Goal: Task Accomplishment & Management: Use online tool/utility

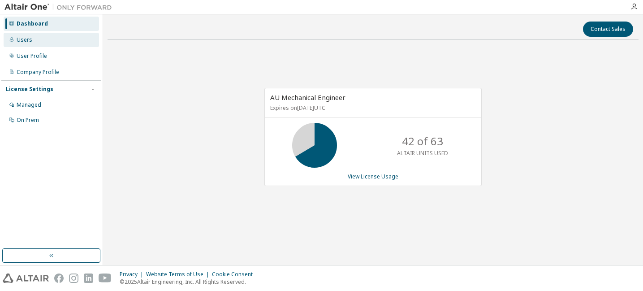
click at [35, 39] on div "Users" at bounding box center [51, 40] width 95 height 14
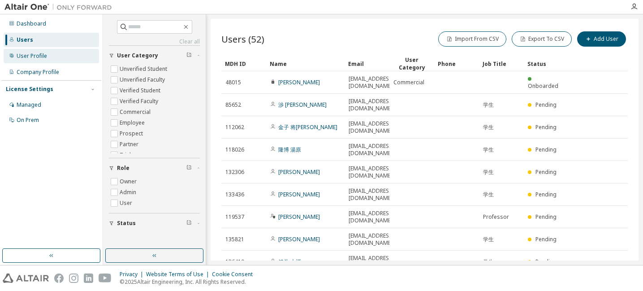
click at [45, 54] on div "User Profile" at bounding box center [32, 55] width 30 height 7
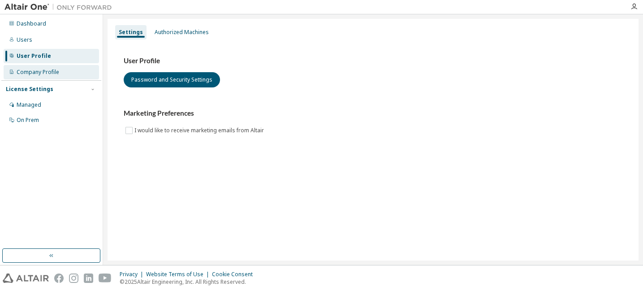
click at [44, 71] on div "Company Profile" at bounding box center [38, 72] width 43 height 7
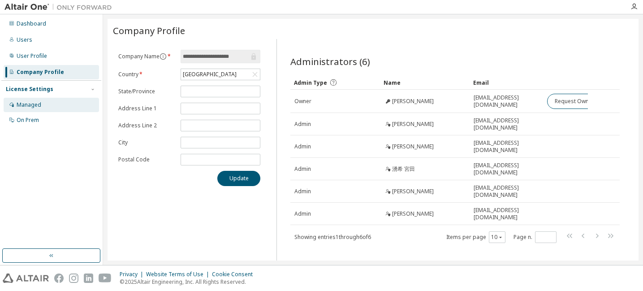
click at [32, 104] on div "Managed" at bounding box center [29, 104] width 25 height 7
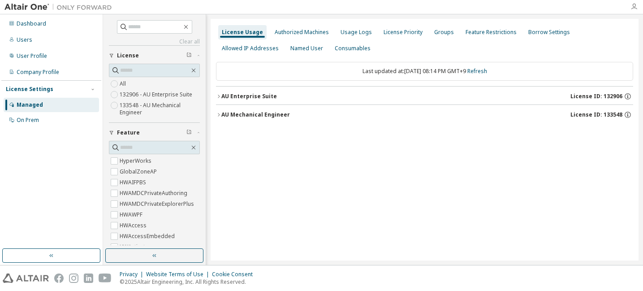
click at [634, 6] on icon "button" at bounding box center [633, 6] width 7 height 7
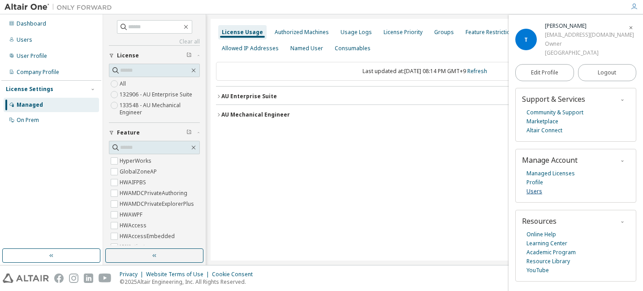
click at [536, 191] on link "Users" at bounding box center [534, 191] width 16 height 9
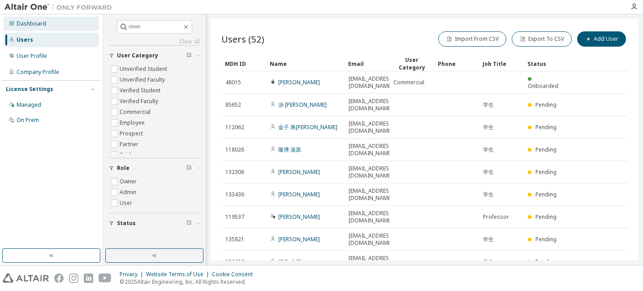
click at [36, 24] on div "Dashboard" at bounding box center [32, 23] width 30 height 7
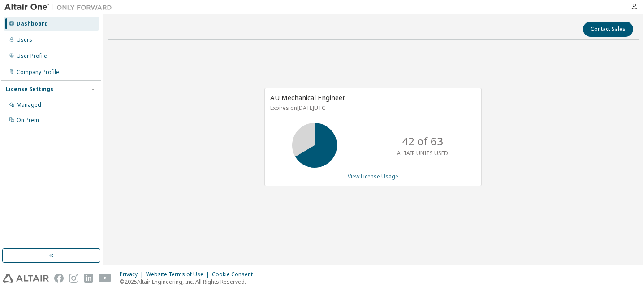
click at [376, 173] on link "View License Usage" at bounding box center [373, 177] width 51 height 8
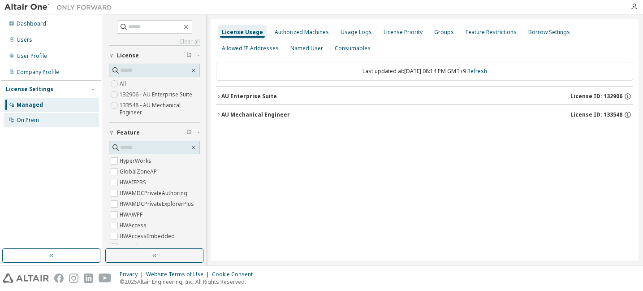
click at [30, 118] on div "On Prem" at bounding box center [28, 119] width 22 height 7
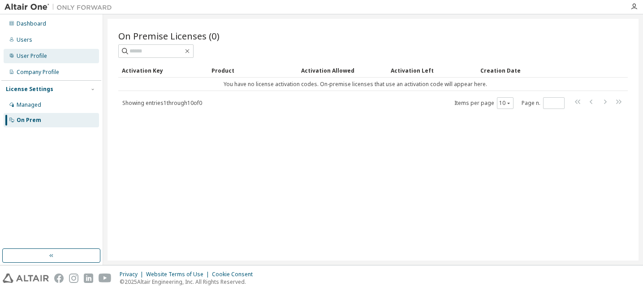
click at [48, 57] on div "User Profile" at bounding box center [51, 56] width 95 height 14
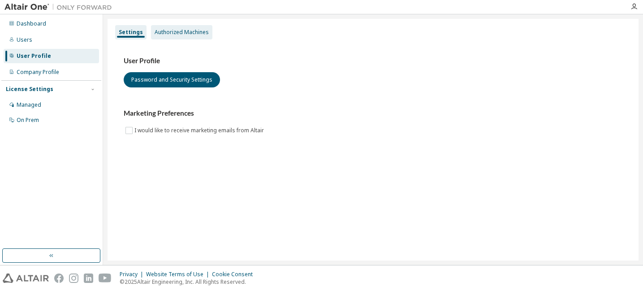
click at [187, 32] on div "Authorized Machines" at bounding box center [182, 32] width 54 height 7
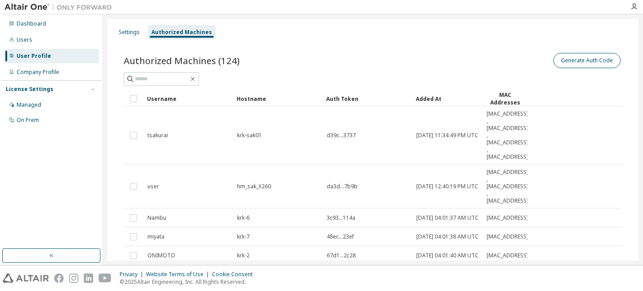
click at [581, 63] on button "Generate Auth Code" at bounding box center [586, 60] width 67 height 15
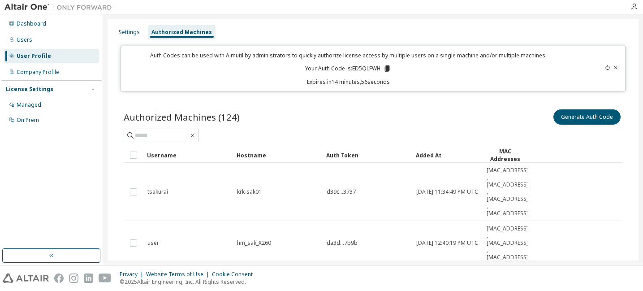
click at [343, 69] on p "Your Auth Code is: ED5QLFWH" at bounding box center [348, 69] width 86 height 8
drag, startPoint x: 351, startPoint y: 69, endPoint x: 378, endPoint y: 67, distance: 26.9
click at [378, 67] on p "Your Auth Code is: ED5QLFWH" at bounding box center [348, 69] width 86 height 8
copy p "ED5QLFWH"
